Goal: Communication & Community: Connect with others

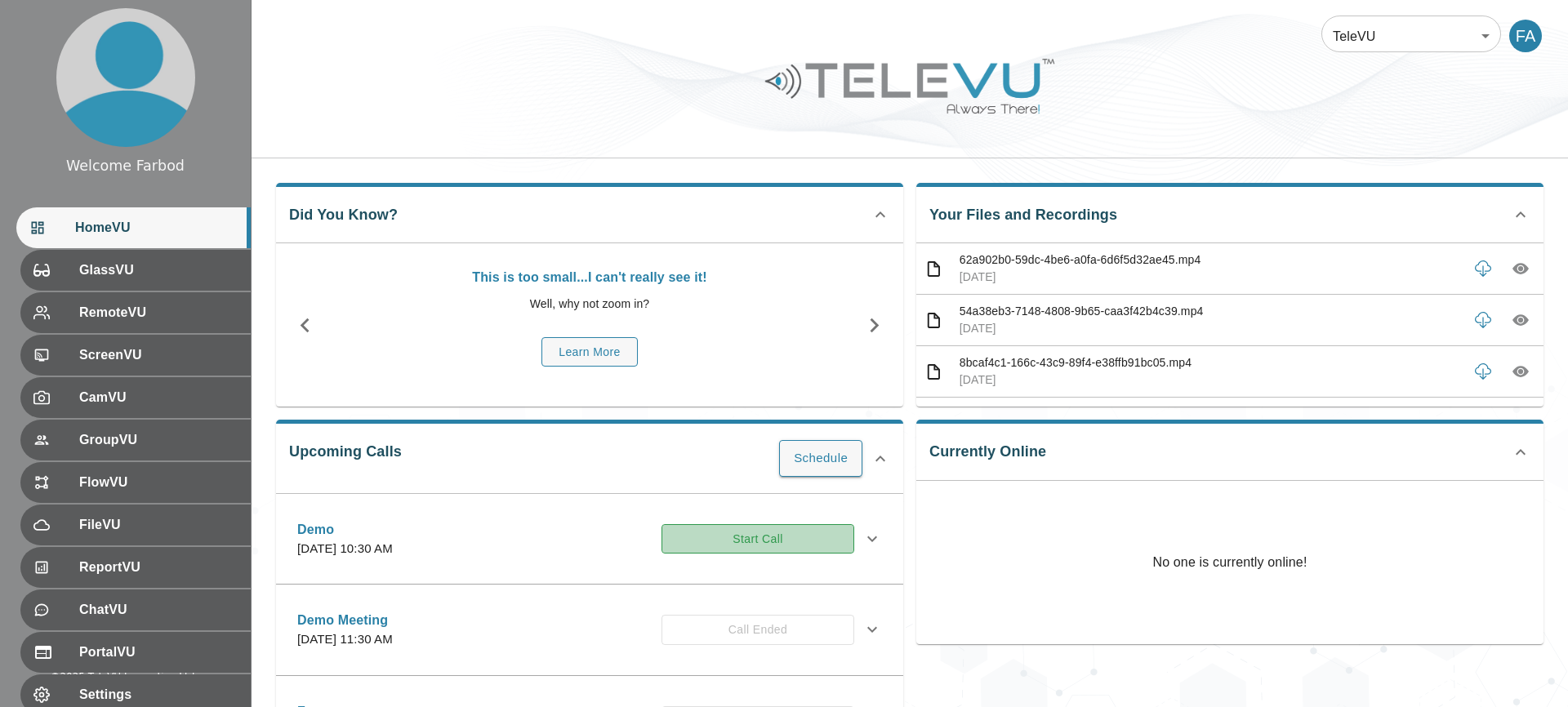
click at [766, 541] on button "Start Call" at bounding box center [758, 539] width 193 height 30
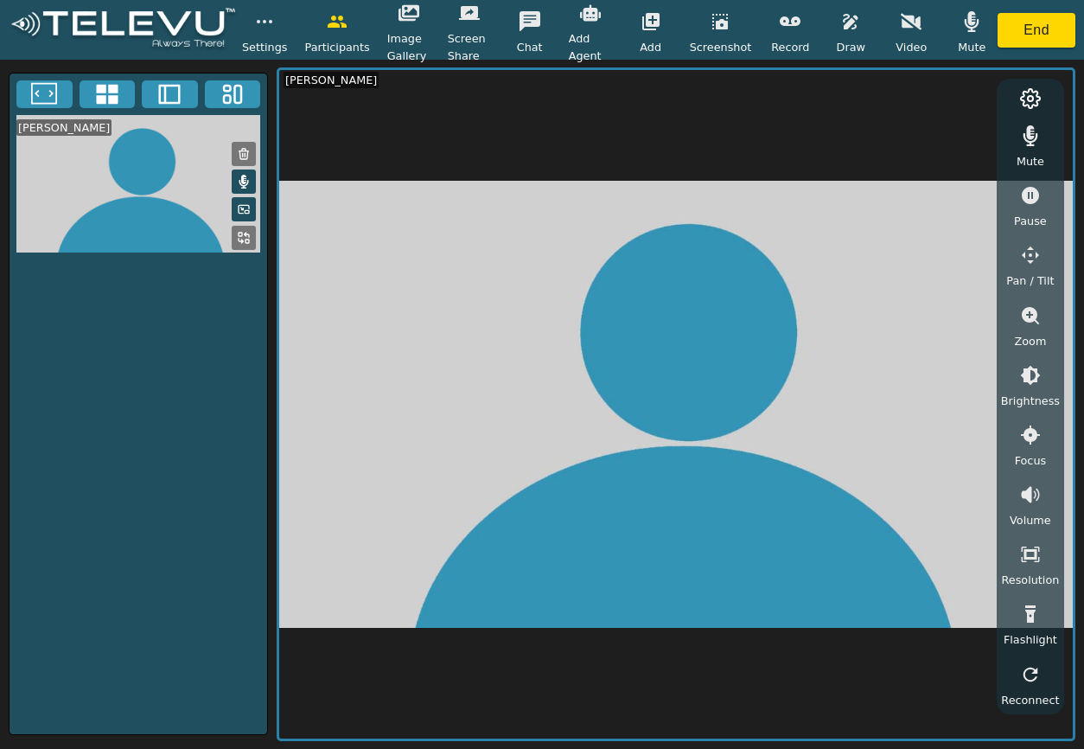
click at [905, 28] on icon "button" at bounding box center [911, 21] width 21 height 21
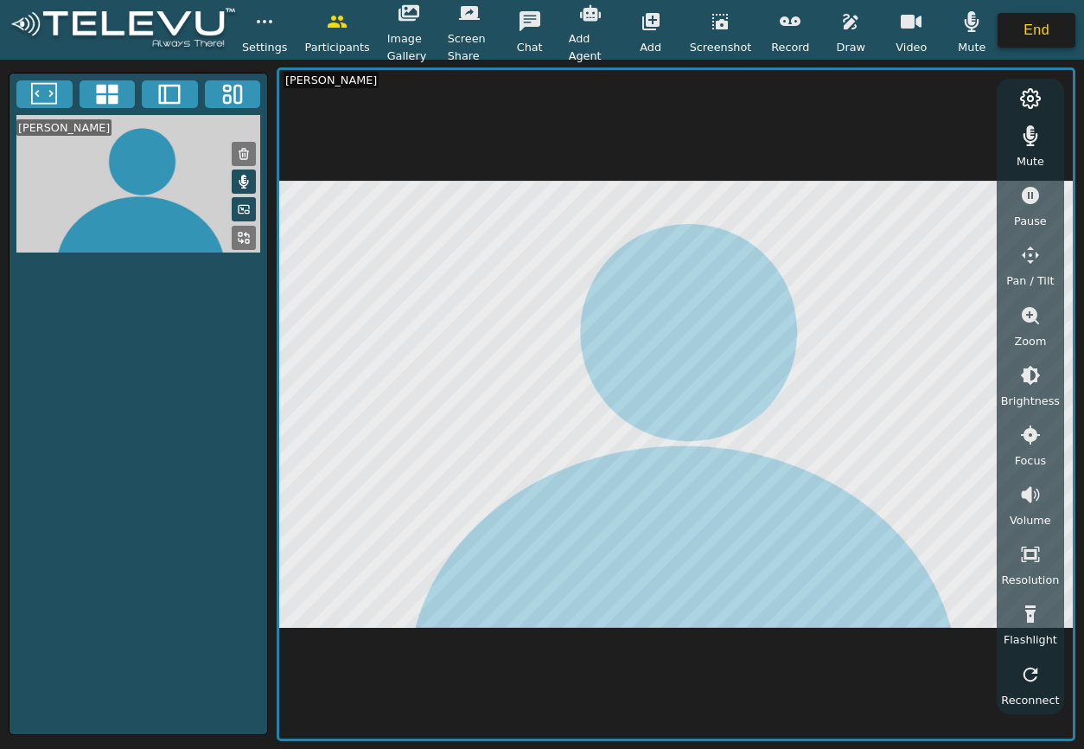
click at [1042, 29] on button "End" at bounding box center [1037, 30] width 78 height 35
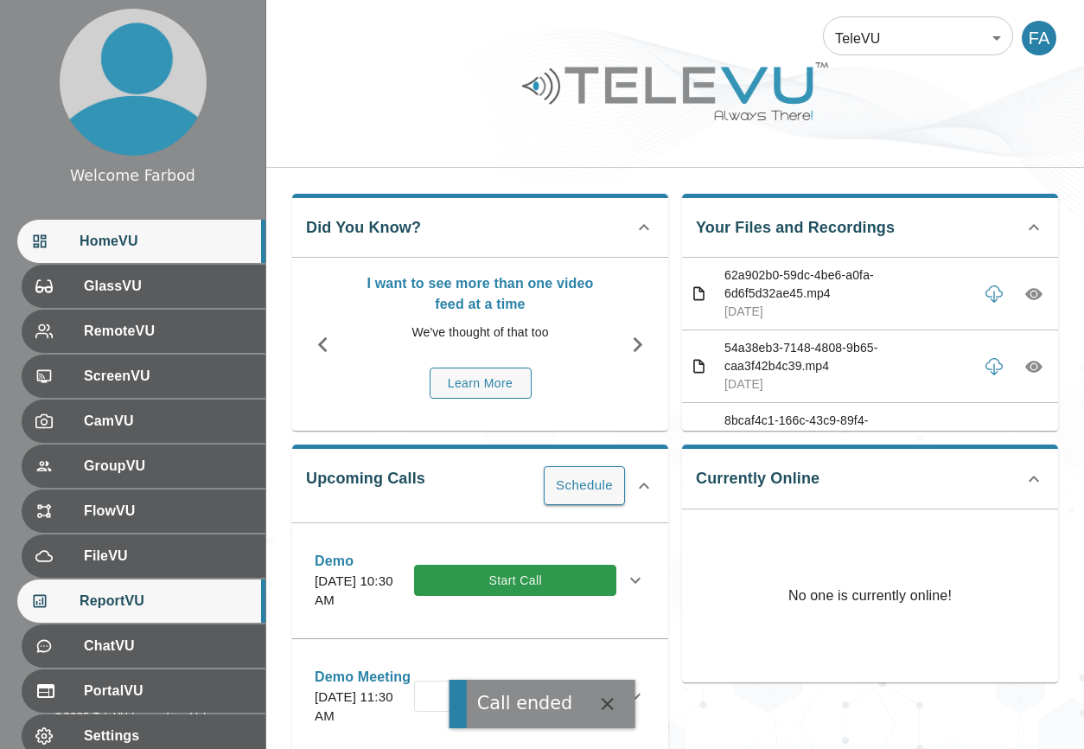
scroll to position [105, 0]
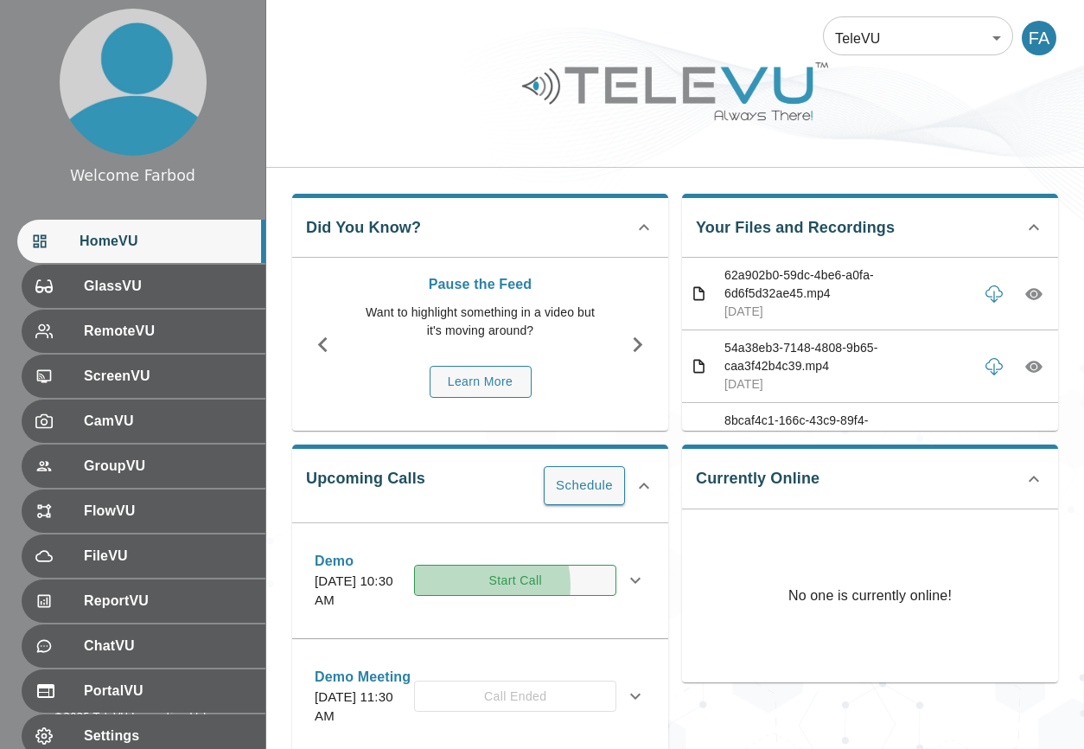
click at [521, 585] on button "Start Call" at bounding box center [515, 581] width 202 height 32
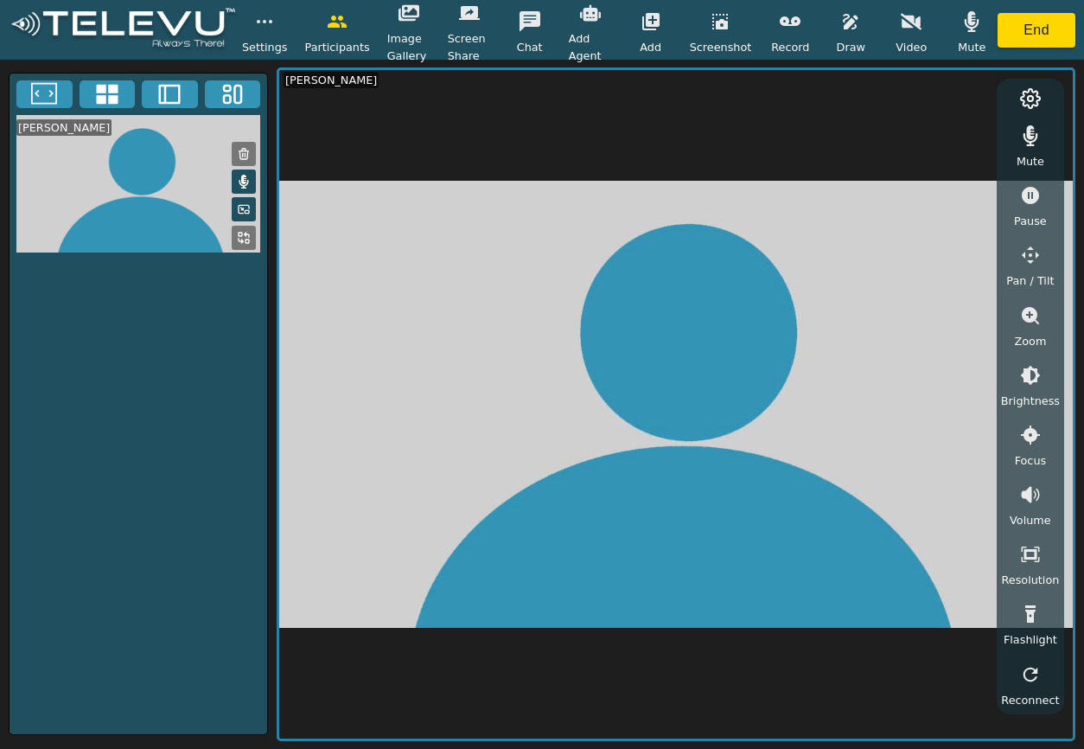
click at [900, 37] on button "button" at bounding box center [911, 21] width 43 height 35
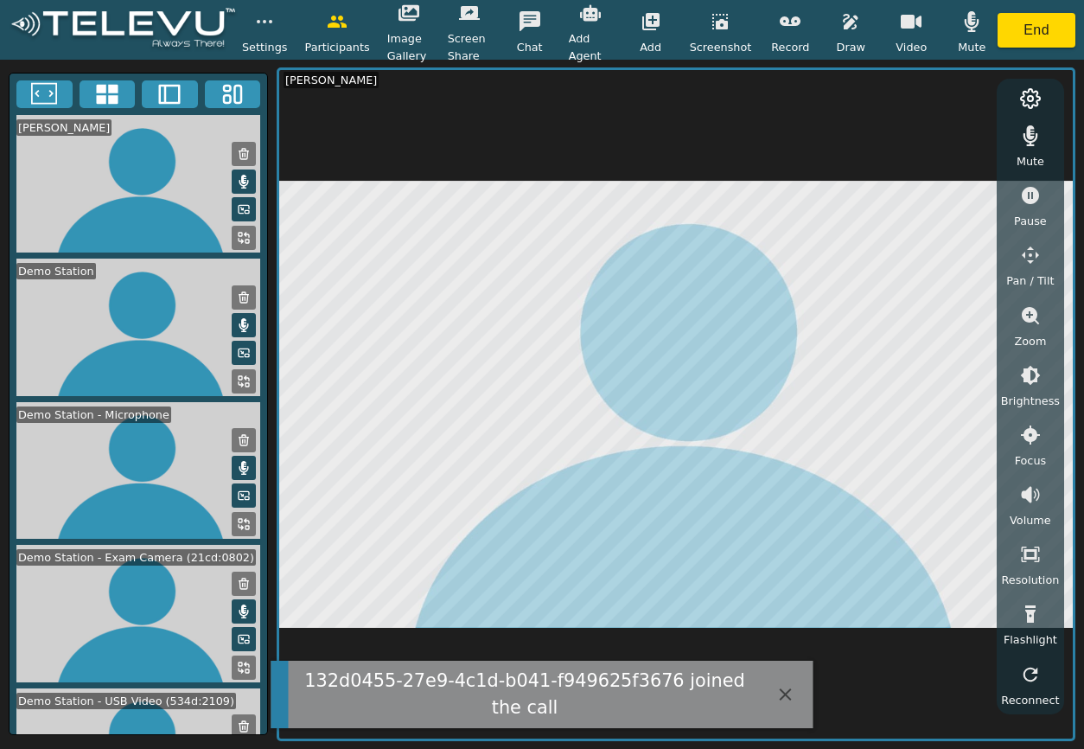
scroll to position [233, 0]
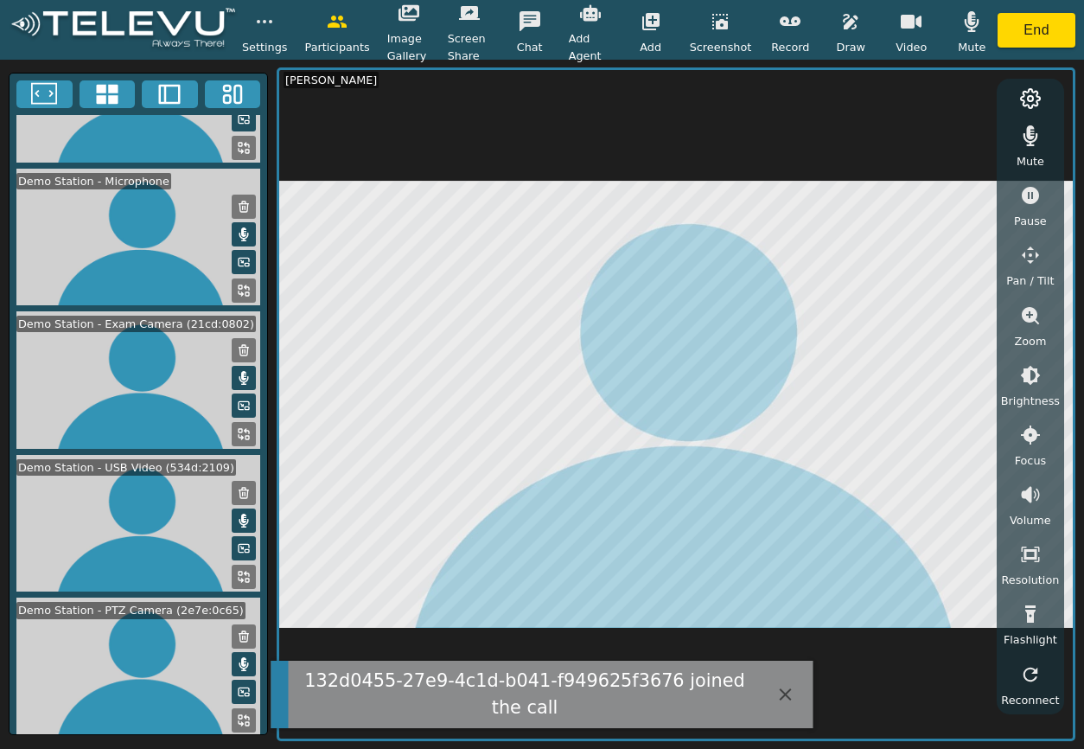
click at [266, 34] on button "button" at bounding box center [264, 21] width 43 height 35
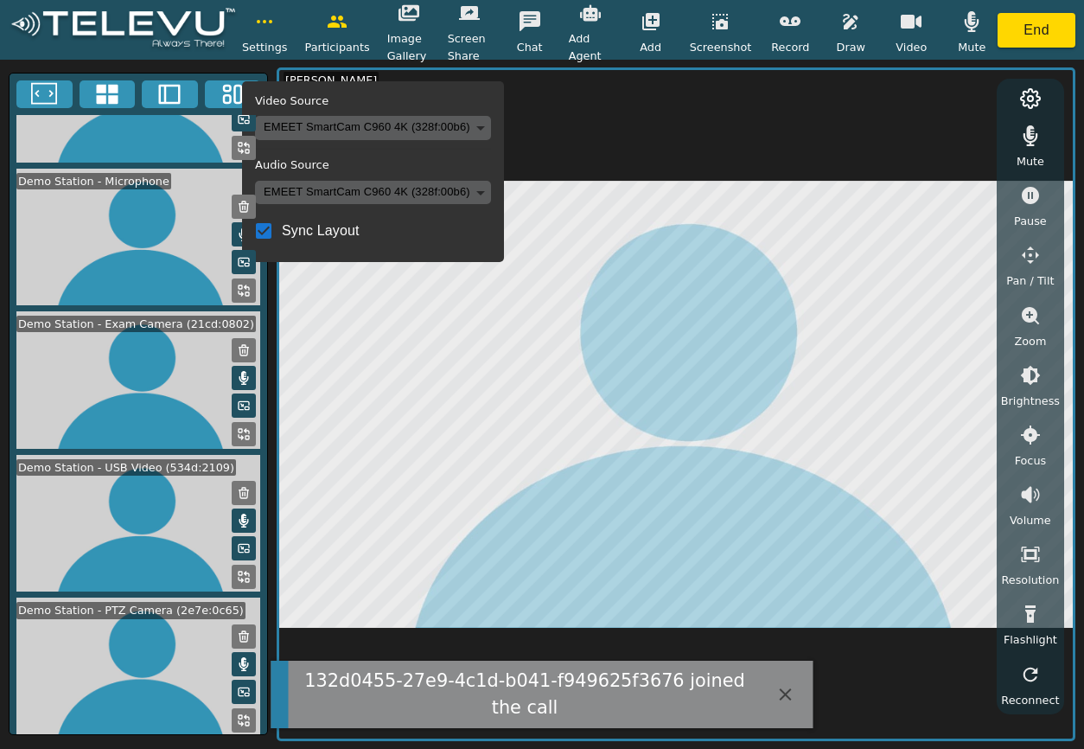
click at [266, 34] on button "button" at bounding box center [264, 21] width 43 height 35
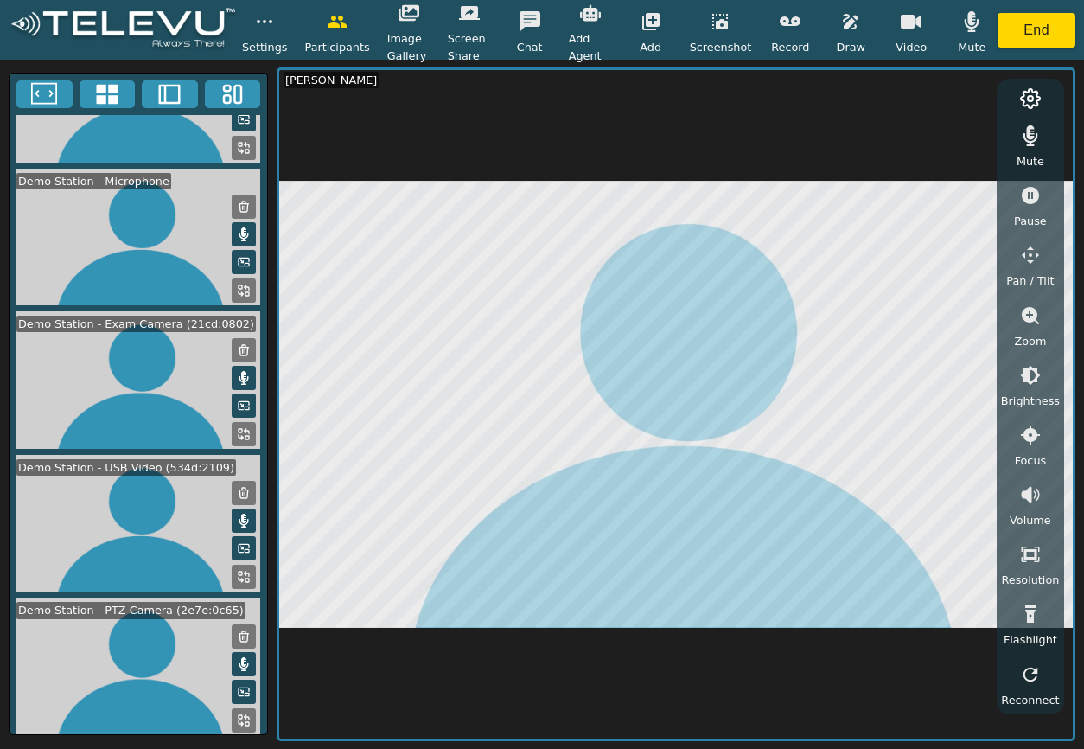
click at [245, 715] on icon at bounding box center [247, 717] width 4 height 4
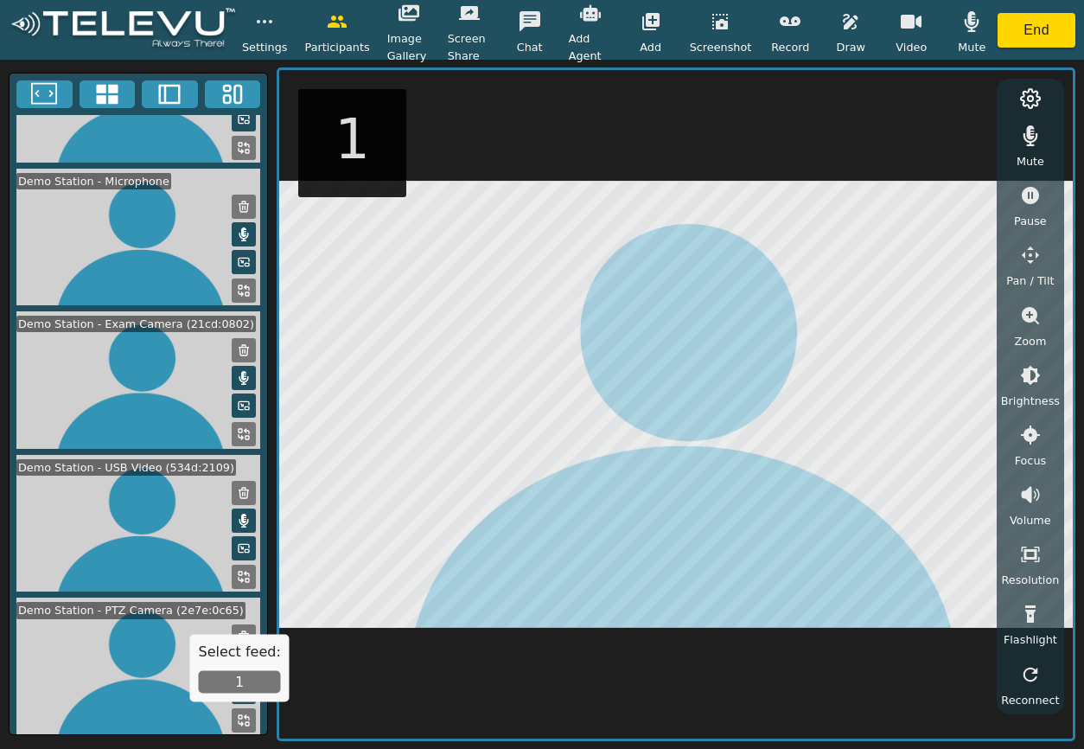
click at [238, 682] on button "1" at bounding box center [240, 682] width 82 height 22
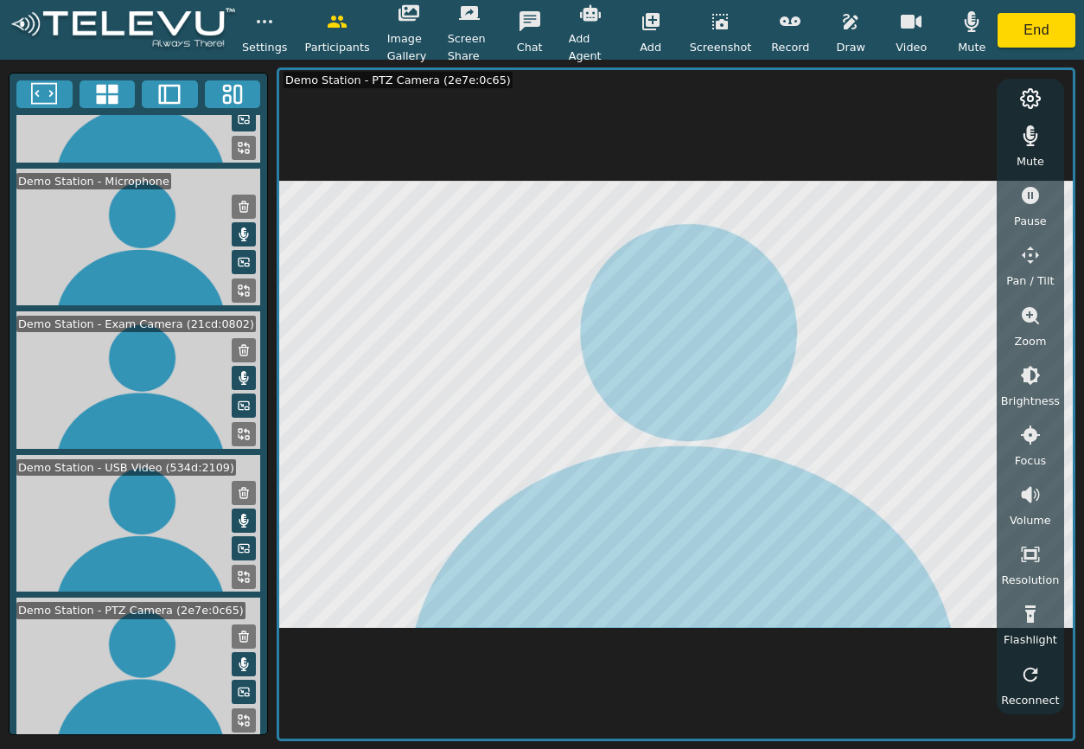
click at [1032, 255] on icon "button" at bounding box center [1030, 255] width 21 height 21
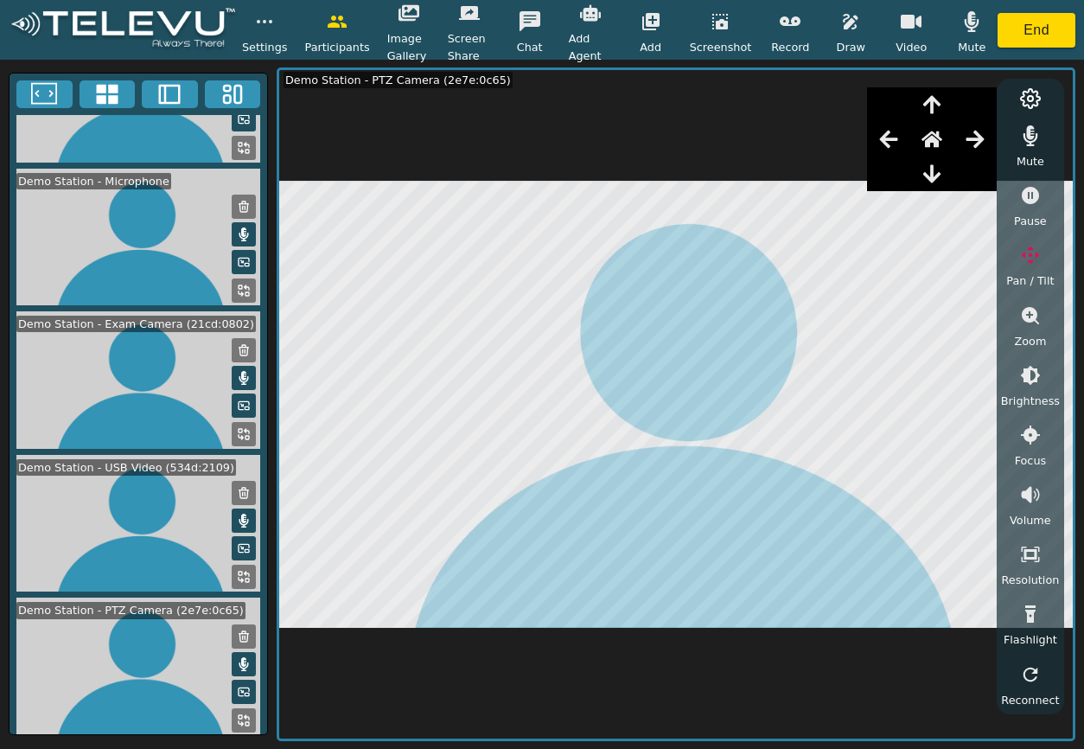
click at [975, 139] on icon "button" at bounding box center [975, 139] width 18 height 17
click at [975, 142] on icon "button" at bounding box center [975, 139] width 21 height 21
click at [961, 25] on icon "button" at bounding box center [971, 21] width 21 height 21
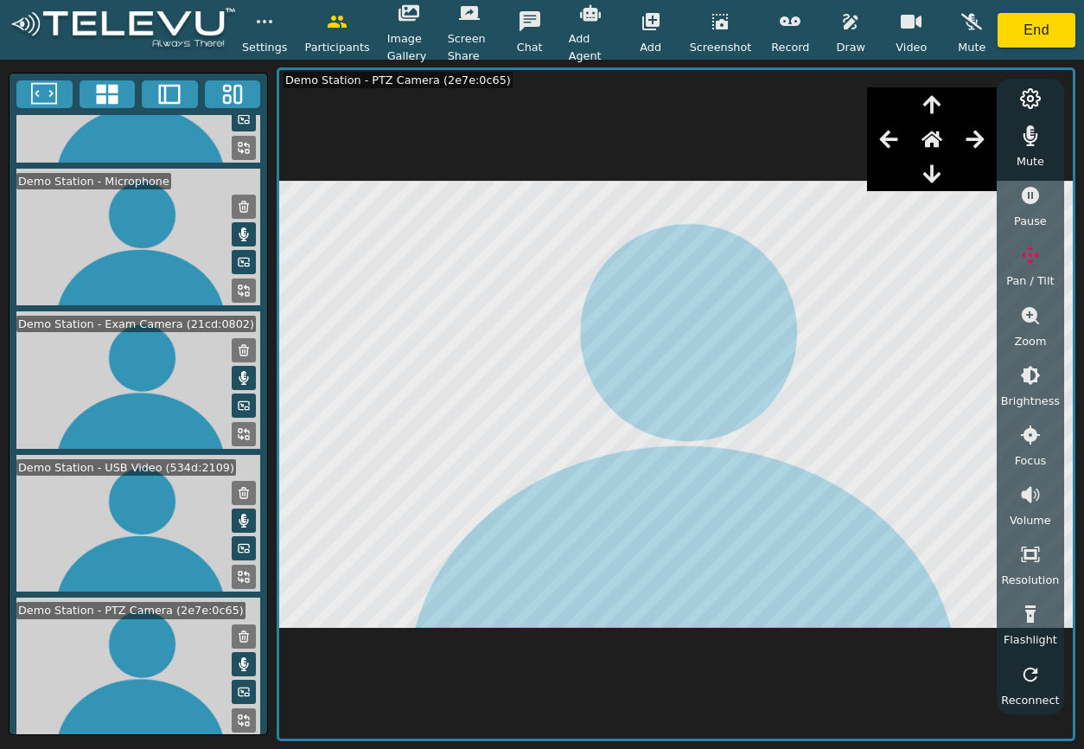
scroll to position [0, 0]
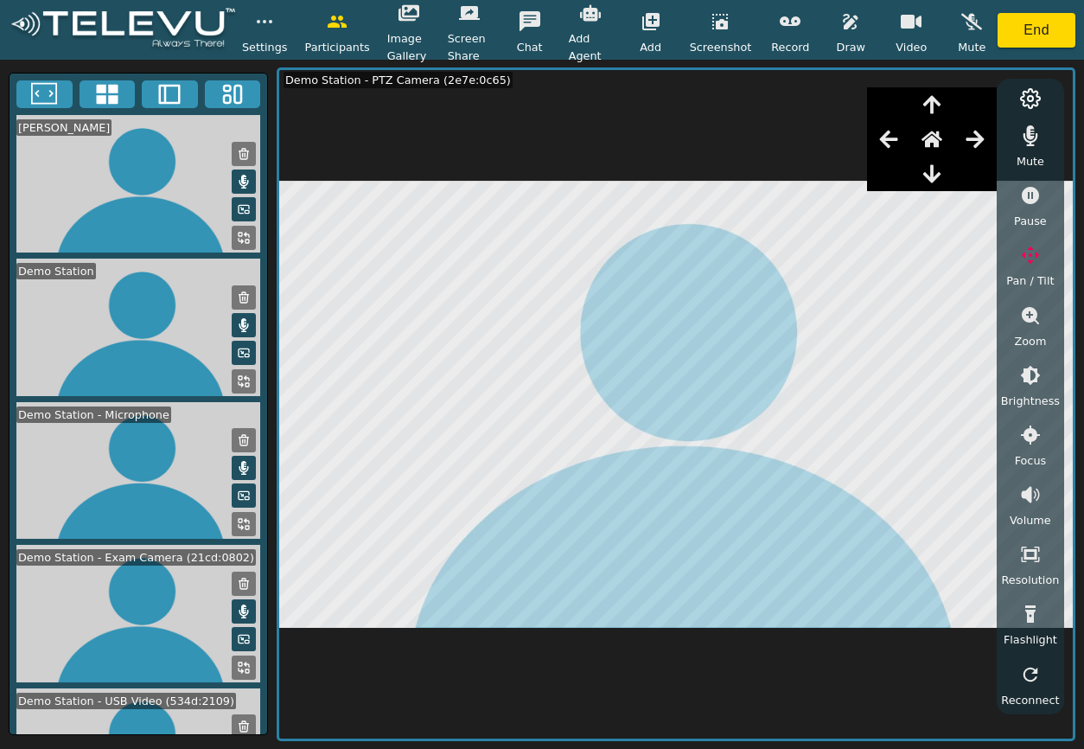
click at [1027, 258] on icon "button" at bounding box center [1030, 255] width 21 height 21
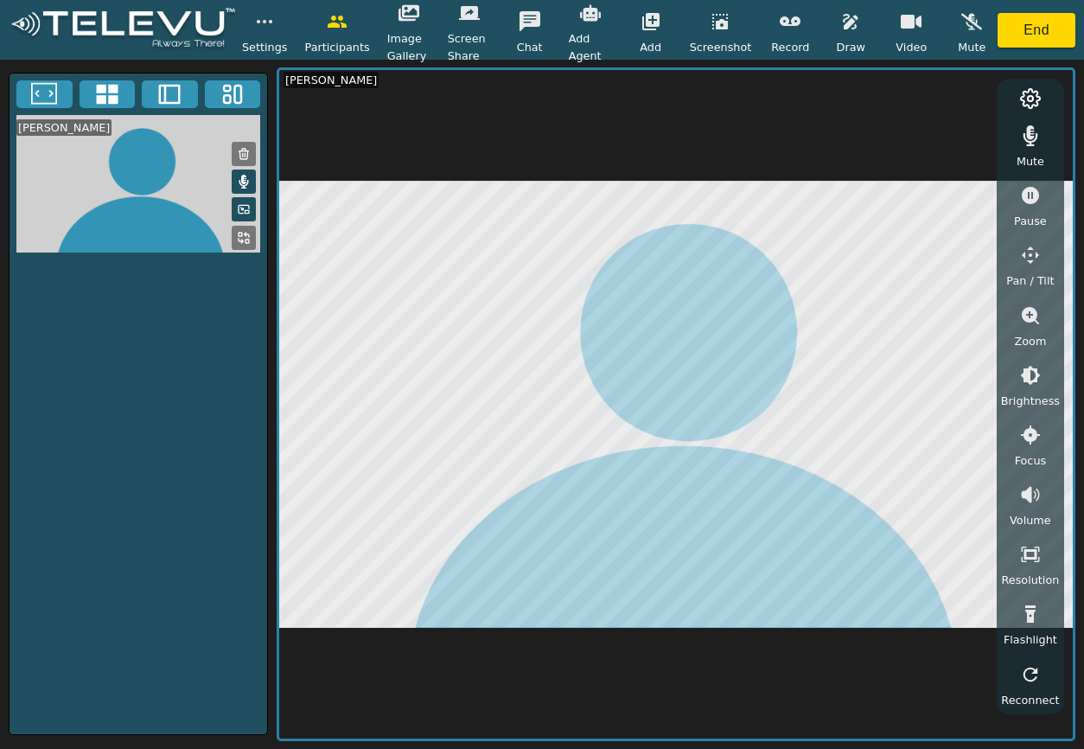
click at [270, 22] on circle "button" at bounding box center [271, 22] width 2 height 2
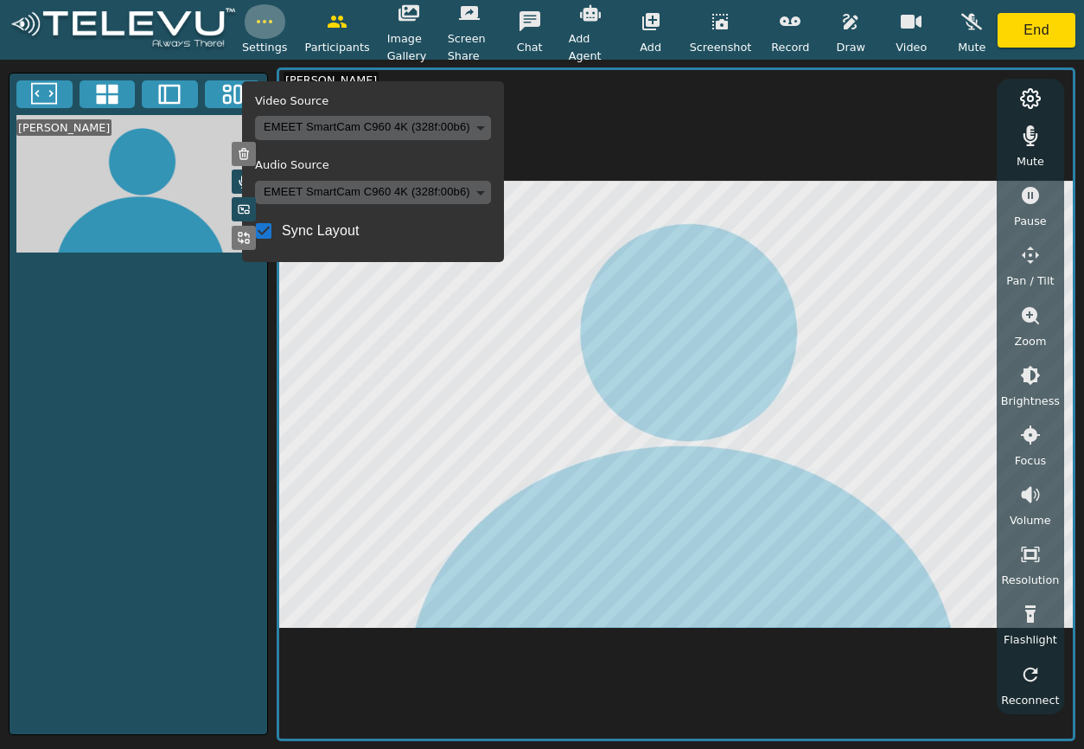
click at [270, 22] on circle "button" at bounding box center [271, 22] width 2 height 2
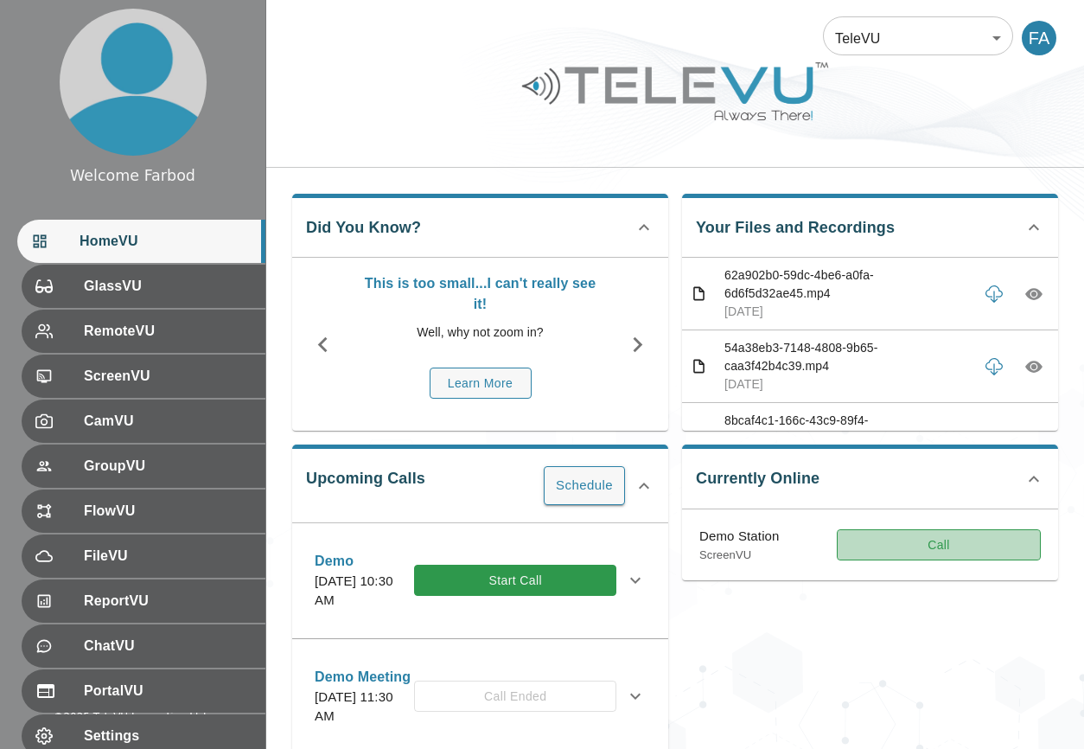
click at [894, 549] on button "Call" at bounding box center [939, 545] width 204 height 32
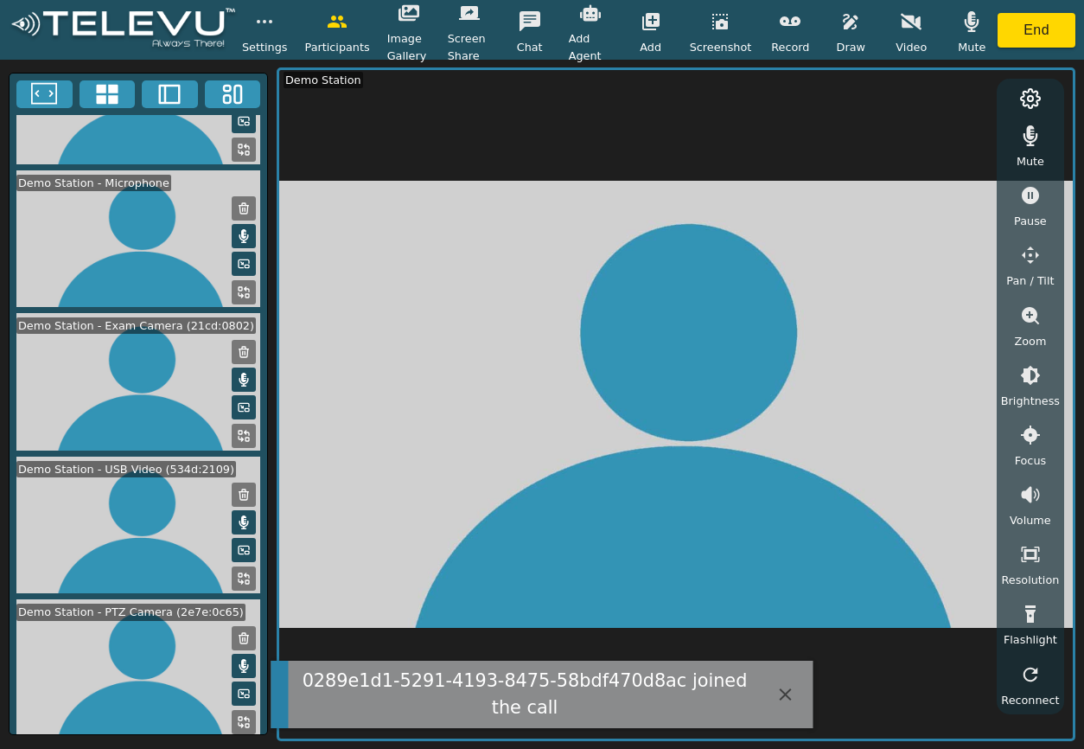
scroll to position [233, 0]
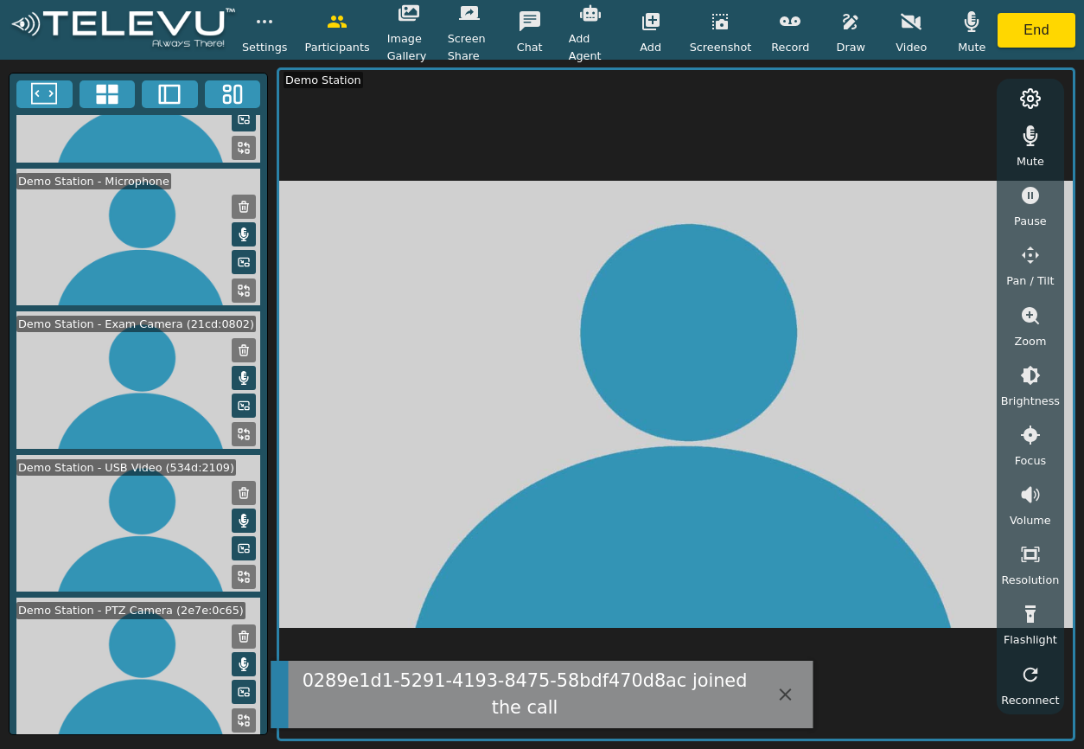
click at [240, 713] on icon at bounding box center [244, 720] width 14 height 14
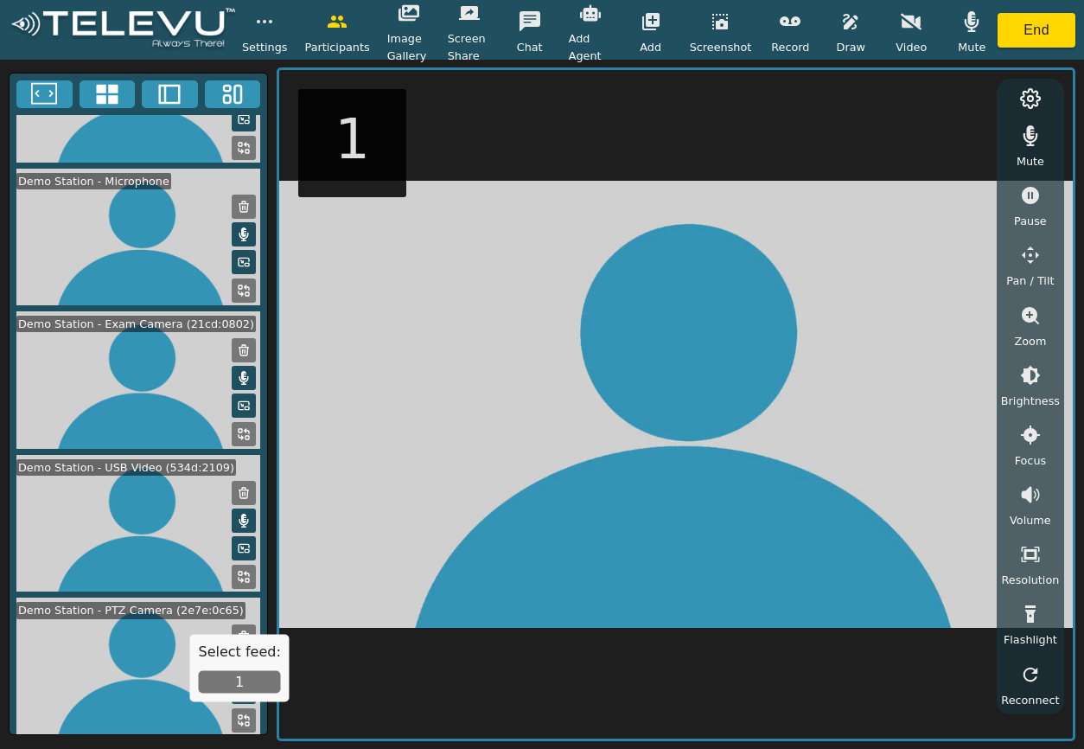
click at [241, 680] on button "1" at bounding box center [240, 682] width 82 height 22
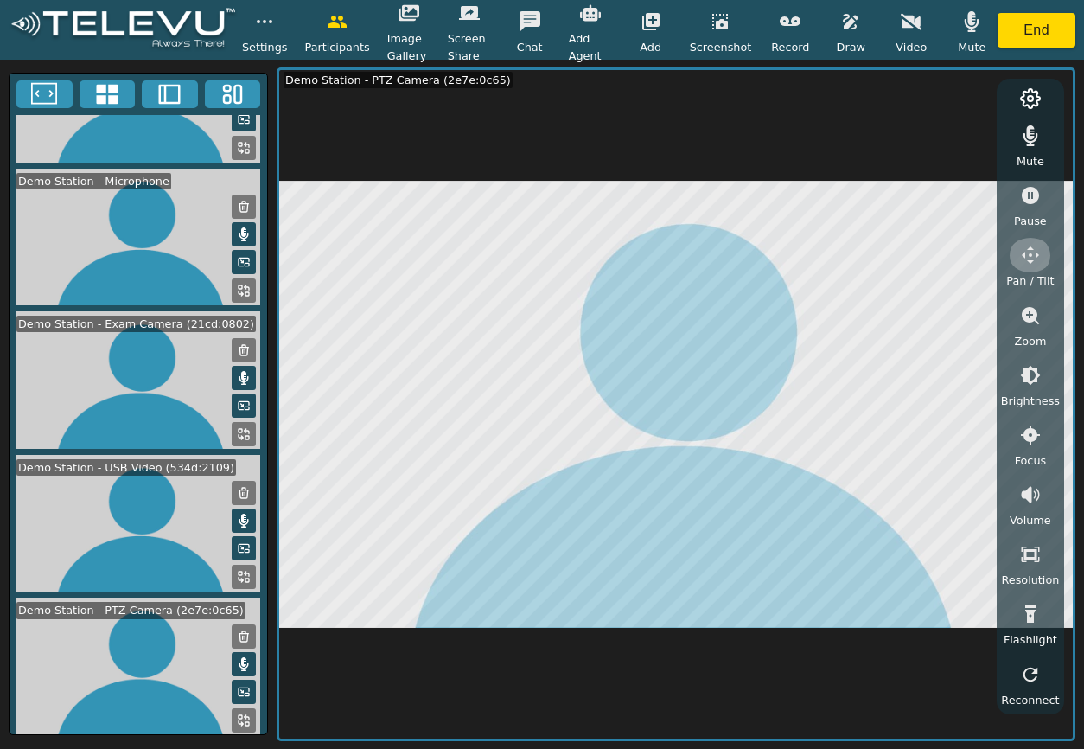
click at [1022, 262] on icon "button" at bounding box center [1030, 255] width 21 height 21
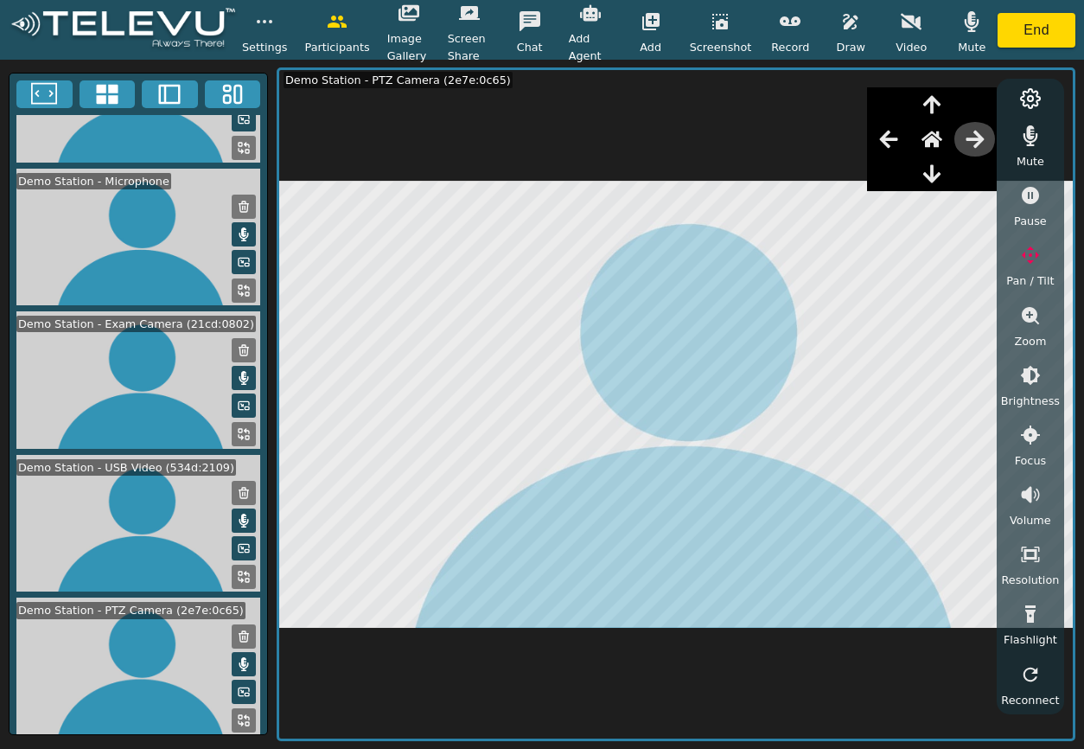
click at [976, 143] on icon "button" at bounding box center [975, 139] width 18 height 17
click at [936, 107] on icon "button" at bounding box center [932, 104] width 21 height 21
click at [897, 140] on icon "button" at bounding box center [888, 139] width 21 height 21
click at [1051, 33] on button "End" at bounding box center [1037, 30] width 78 height 35
